Goal: Information Seeking & Learning: Learn about a topic

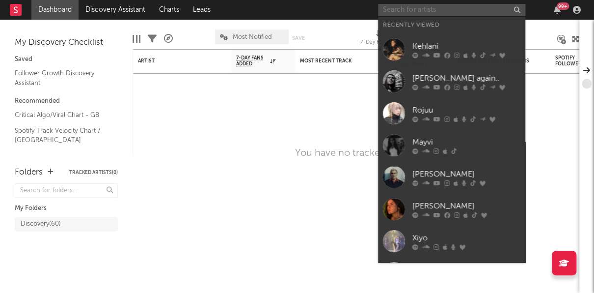
click at [432, 13] on input "text" at bounding box center [451, 10] width 147 height 12
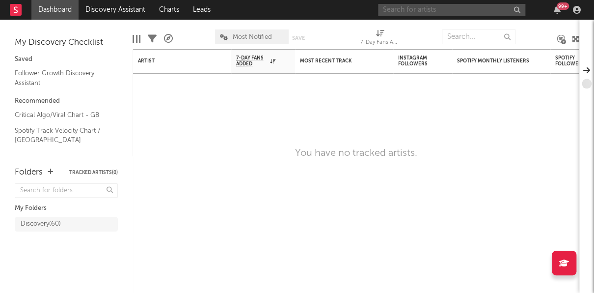
click at [396, 9] on input "text" at bounding box center [451, 10] width 147 height 12
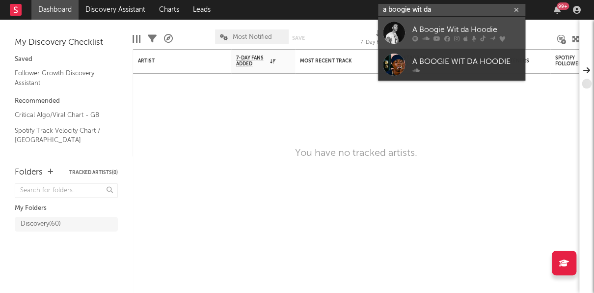
type input "a boogie wit da"
click at [438, 26] on div "A Boogie Wit da Hoodie" at bounding box center [467, 30] width 108 height 12
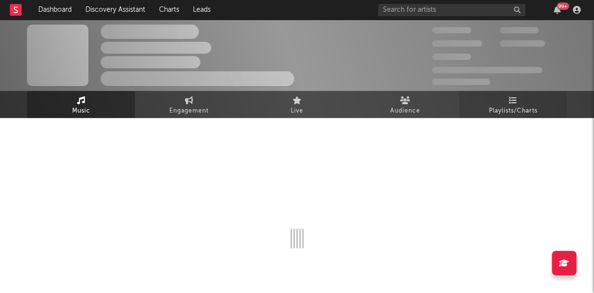
click at [497, 112] on span "Playlists/Charts" at bounding box center [513, 111] width 49 height 12
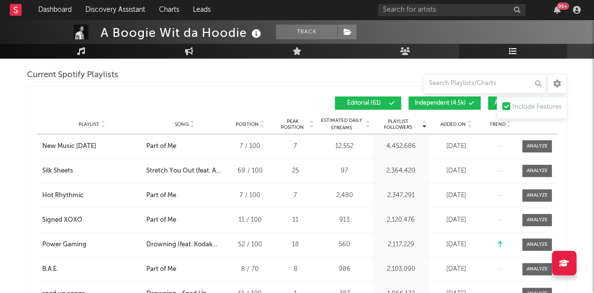
scroll to position [190, 0]
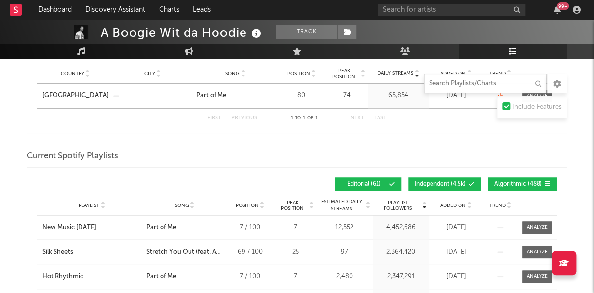
click at [463, 86] on input "text" at bounding box center [485, 84] width 123 height 20
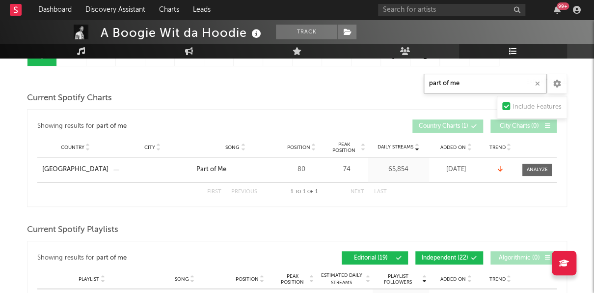
scroll to position [0, 0]
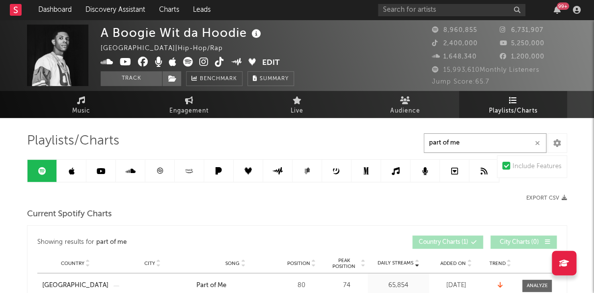
type input "part of me"
click at [71, 168] on icon at bounding box center [72, 171] width 6 height 8
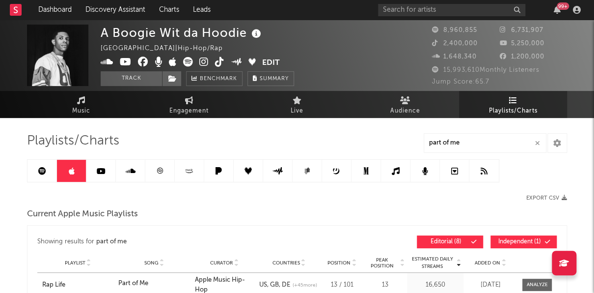
click at [162, 173] on icon at bounding box center [159, 170] width 7 height 7
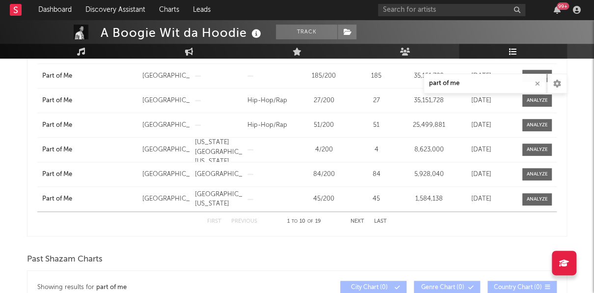
scroll to position [313, 0]
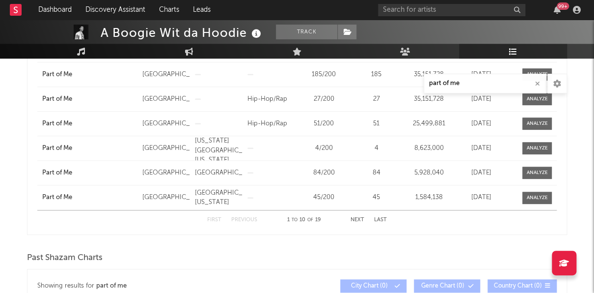
click at [354, 218] on button "Next" at bounding box center [358, 219] width 14 height 5
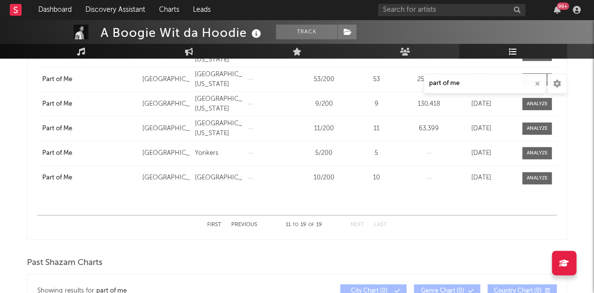
scroll to position [310, 0]
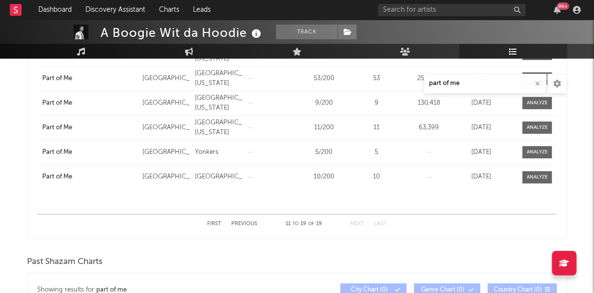
click at [236, 224] on button "Previous" at bounding box center [244, 223] width 26 height 5
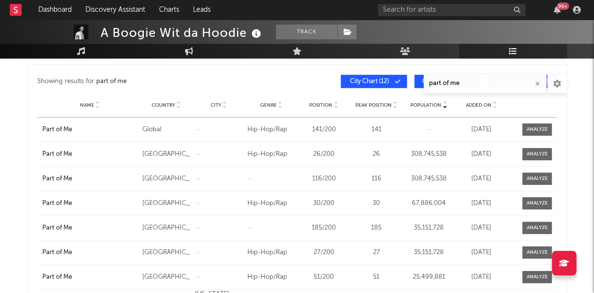
scroll to position [159, 0]
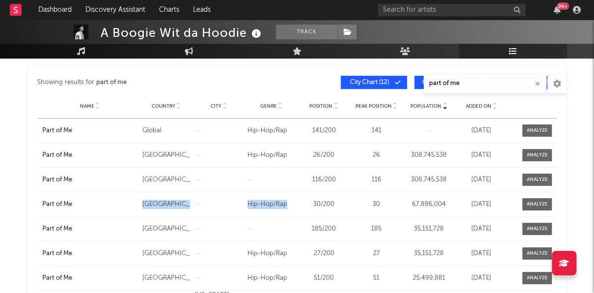
drag, startPoint x: 287, startPoint y: 205, endPoint x: 141, endPoint y: 205, distance: 146.9
click at [141, 205] on div "Name Part of Me Country [GEOGRAPHIC_DATA] City Genre Hip-Hop/Rap Position 30 / …" at bounding box center [297, 204] width 520 height 24
copy div "[GEOGRAPHIC_DATA] Genre Hip-Hop/Rap"
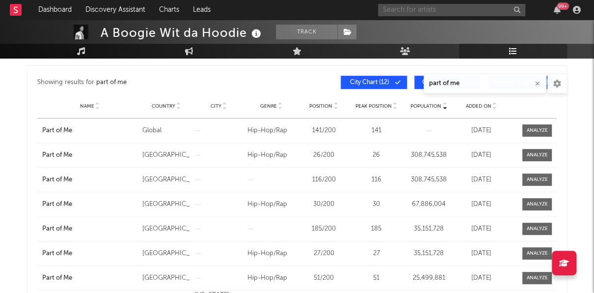
click at [421, 5] on input "text" at bounding box center [451, 10] width 147 height 12
type input "charli xcx"
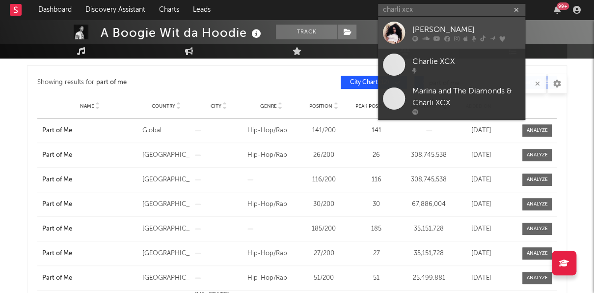
click at [421, 27] on div "[PERSON_NAME]" at bounding box center [467, 30] width 108 height 12
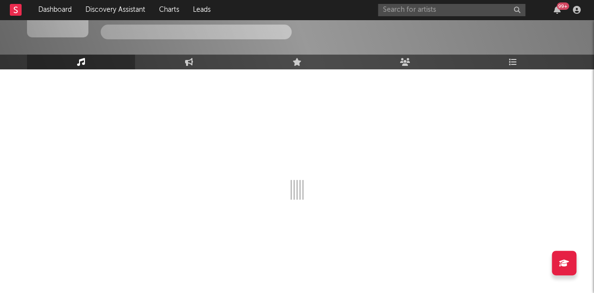
scroll to position [159, 0]
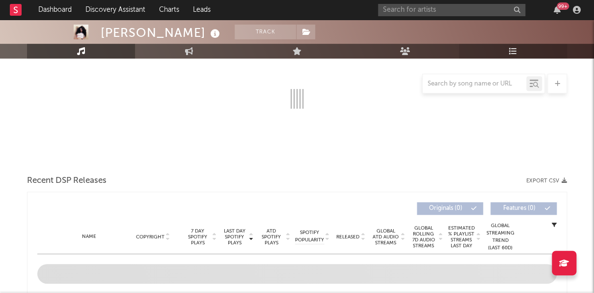
select select "6m"
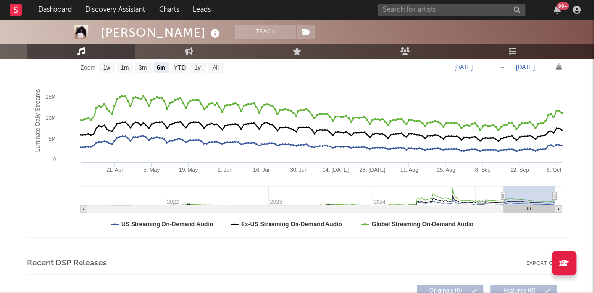
scroll to position [0, 0]
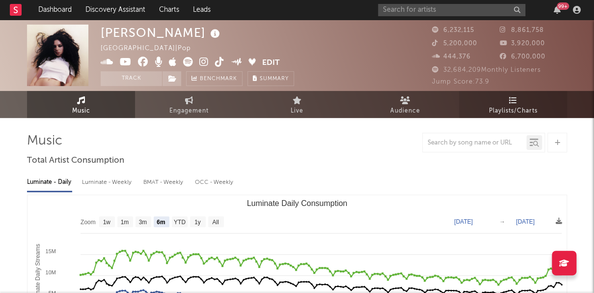
click at [515, 107] on span "Playlists/Charts" at bounding box center [513, 111] width 49 height 12
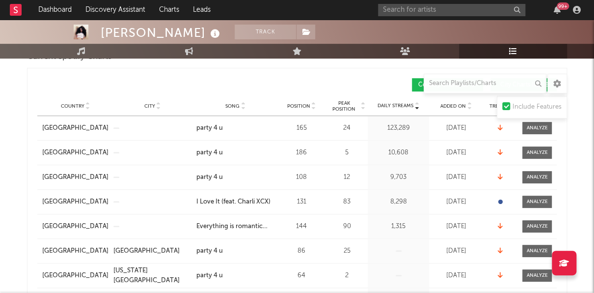
scroll to position [120, 0]
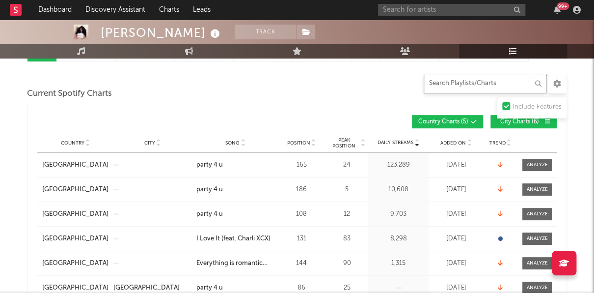
click at [455, 84] on input "text" at bounding box center [485, 84] width 123 height 20
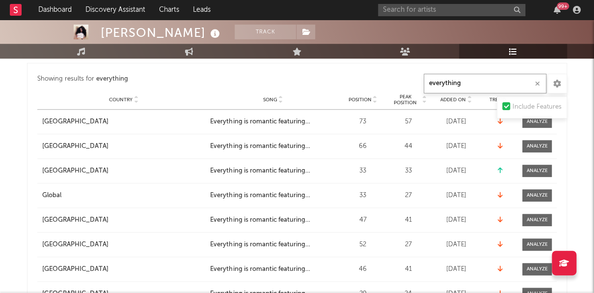
scroll to position [235, 0]
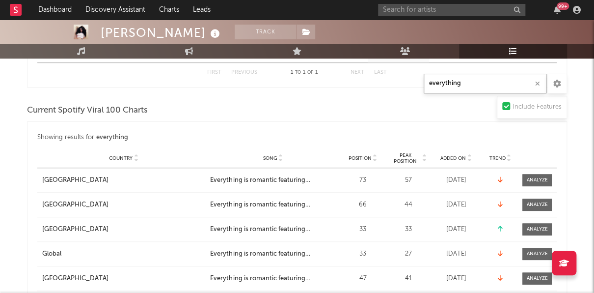
type input "everything"
click at [137, 159] on icon at bounding box center [136, 160] width 5 height 4
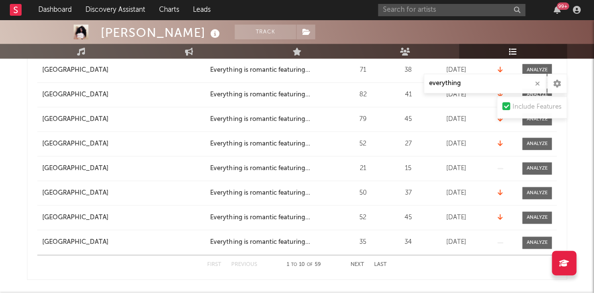
scroll to position [449, 0]
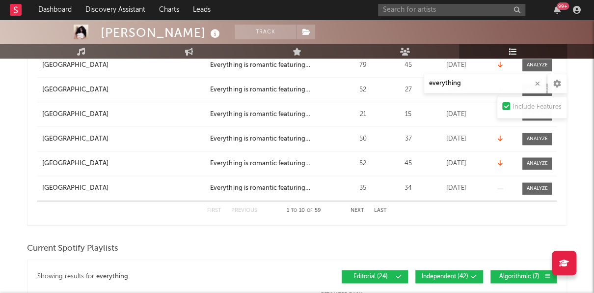
click at [359, 208] on button "Next" at bounding box center [358, 210] width 14 height 5
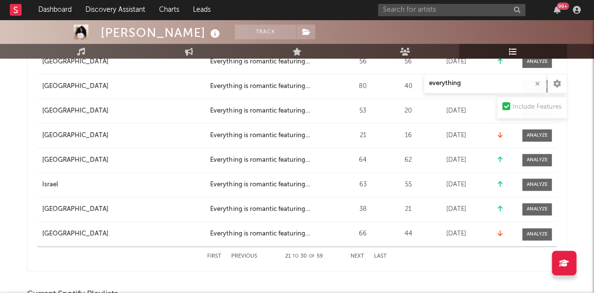
scroll to position [436, 0]
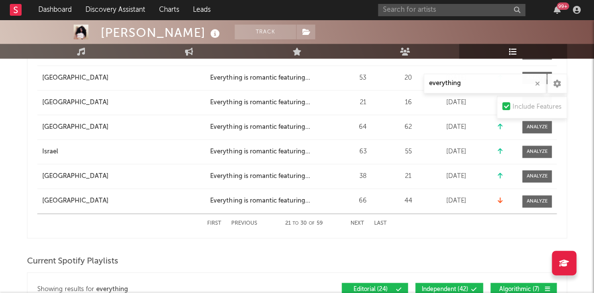
click at [356, 225] on button "Next" at bounding box center [358, 223] width 14 height 5
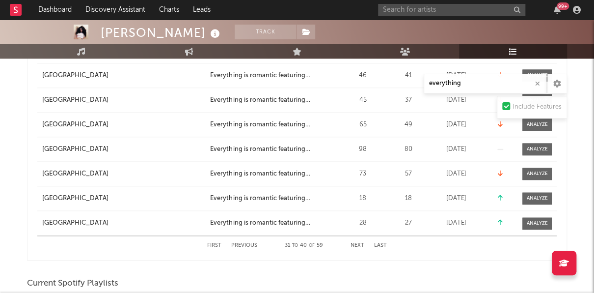
scroll to position [438, 0]
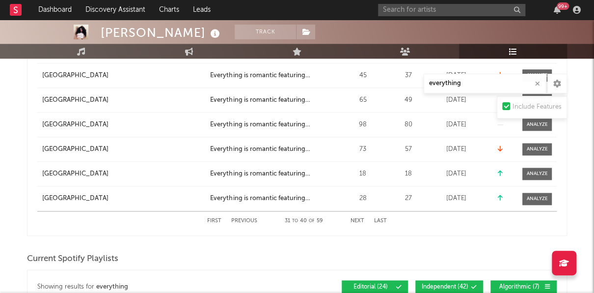
click at [359, 218] on button "Next" at bounding box center [358, 220] width 14 height 5
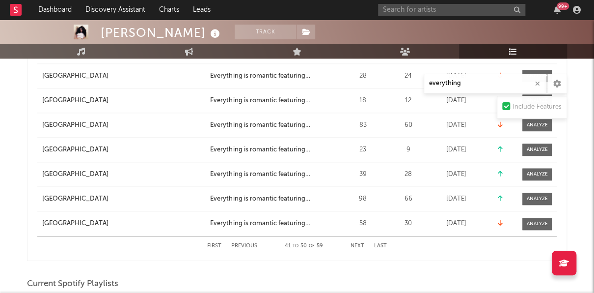
scroll to position [414, 0]
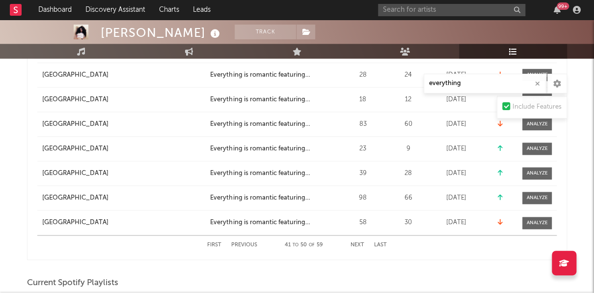
click at [358, 242] on button "Next" at bounding box center [358, 244] width 14 height 5
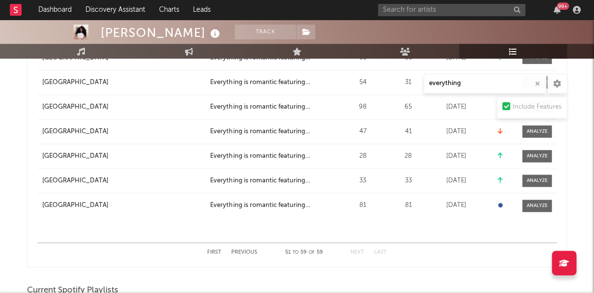
scroll to position [411, 0]
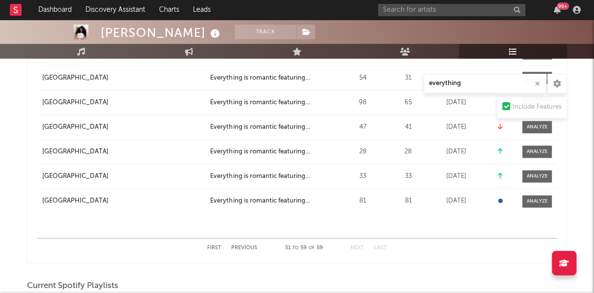
click at [241, 246] on button "Previous" at bounding box center [244, 247] width 26 height 5
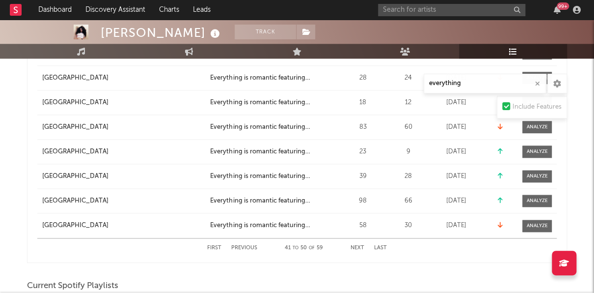
click at [241, 246] on button "Previous" at bounding box center [244, 247] width 26 height 5
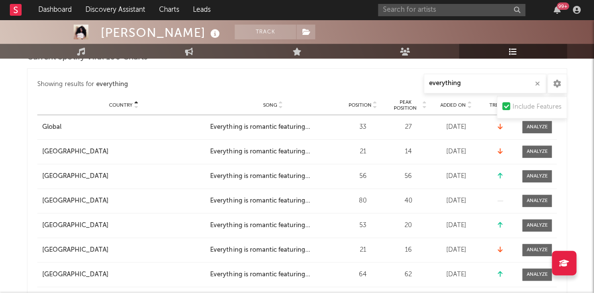
scroll to position [281, 0]
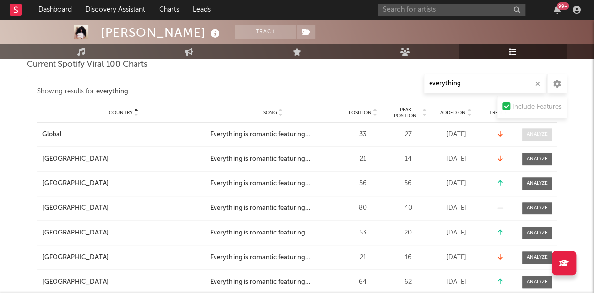
click at [528, 133] on div at bounding box center [537, 134] width 21 height 7
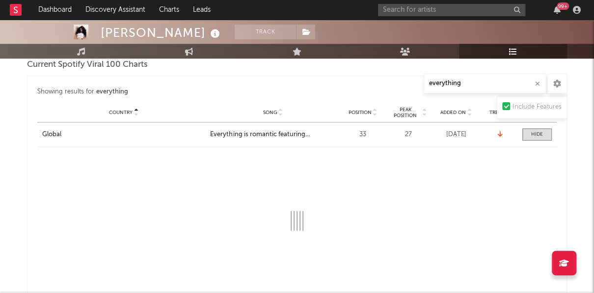
select select "1w"
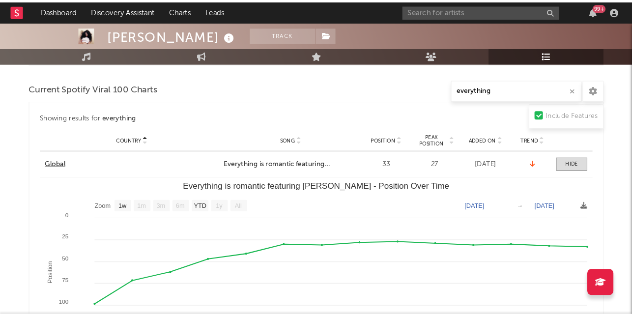
scroll to position [260, 0]
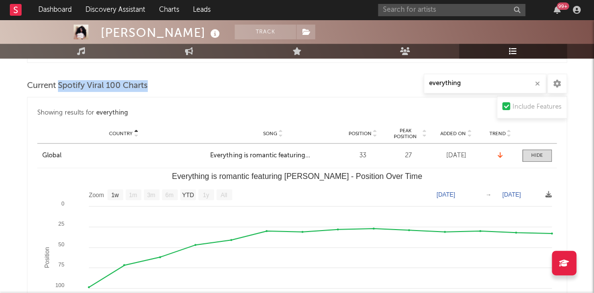
drag, startPoint x: 157, startPoint y: 83, endPoint x: 59, endPoint y: 83, distance: 98.3
click at [59, 83] on div "Current Spotify Viral 100 Charts" at bounding box center [297, 86] width 540 height 17
copy span "Spotify Viral 100 Charts"
